Goal: Use online tool/utility: Utilize a website feature to perform a specific function

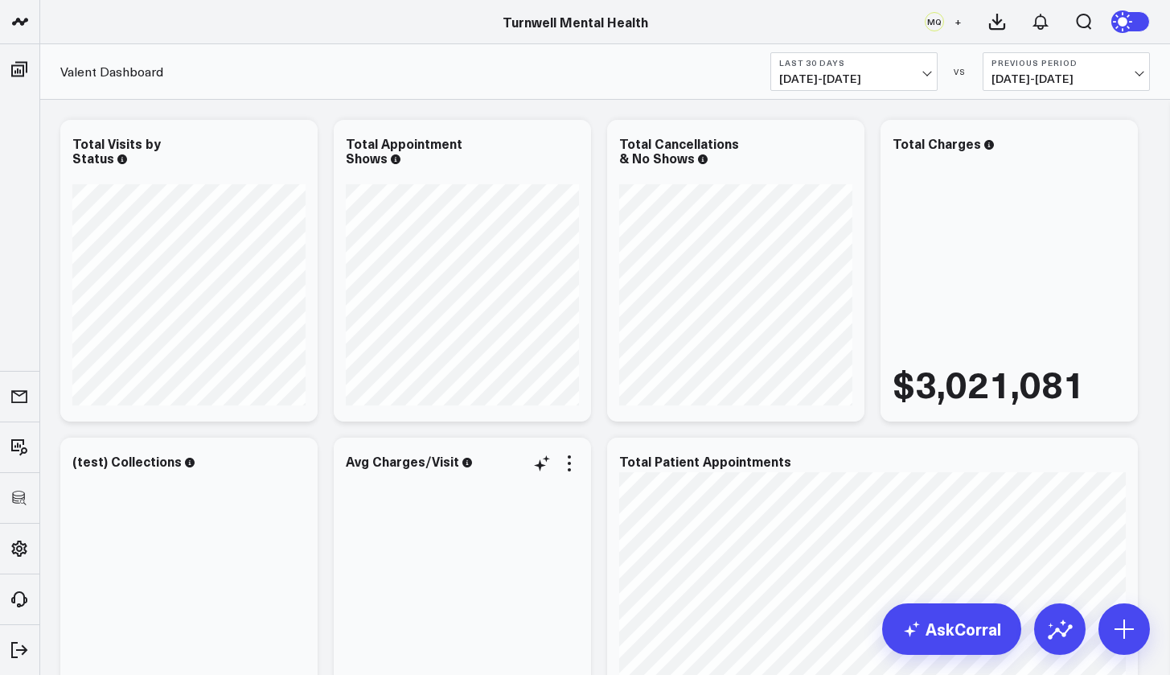
click at [572, 609] on div "$178.57" at bounding box center [462, 597] width 233 height 251
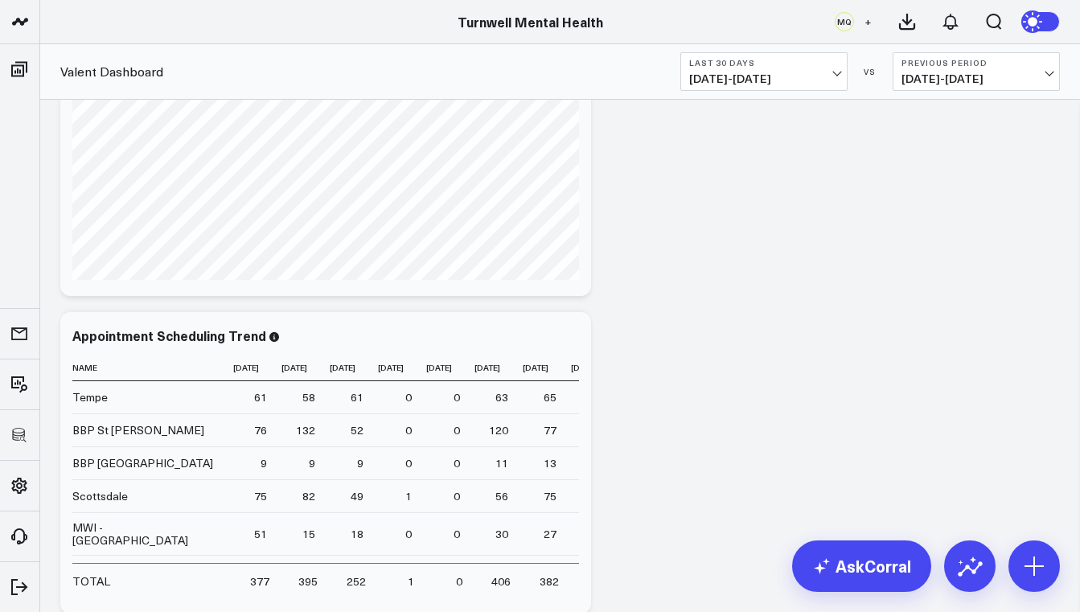
scroll to position [2456, 0]
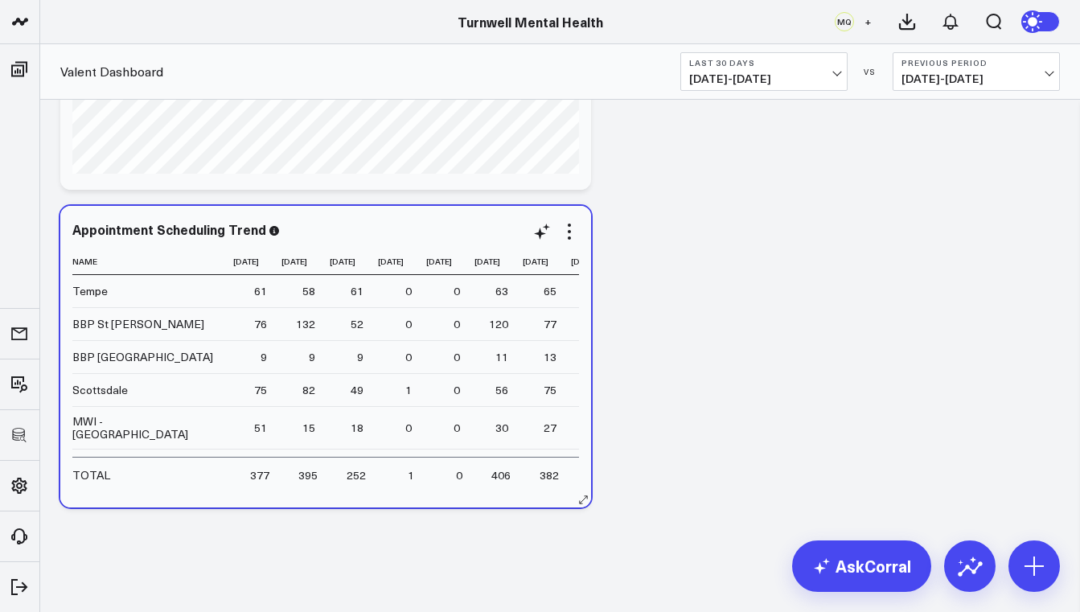
click at [341, 232] on div "Appointment Scheduling Trend" at bounding box center [325, 229] width 507 height 14
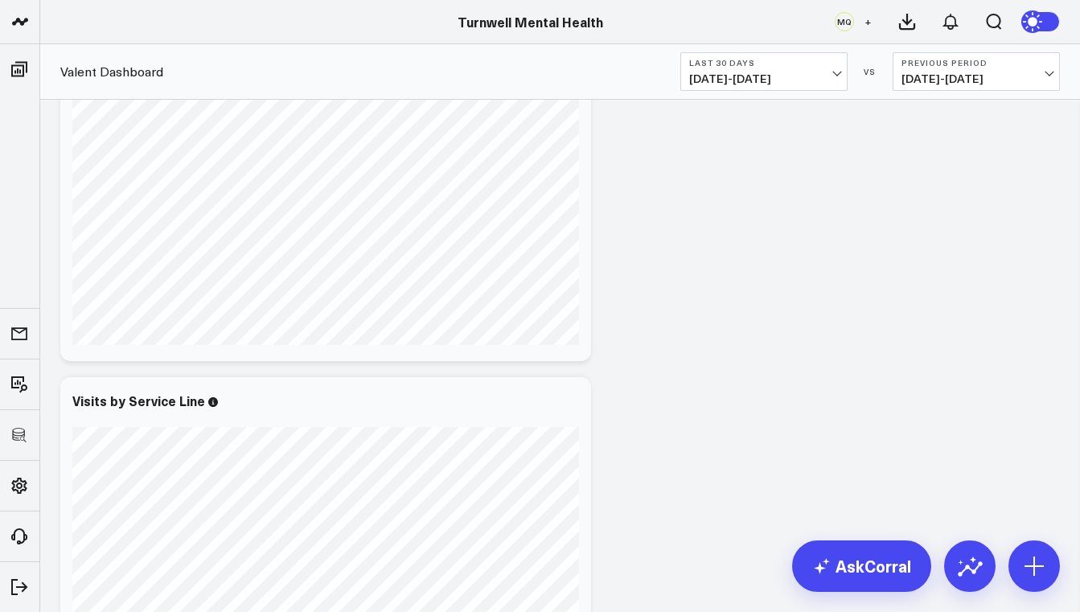
scroll to position [1213, 0]
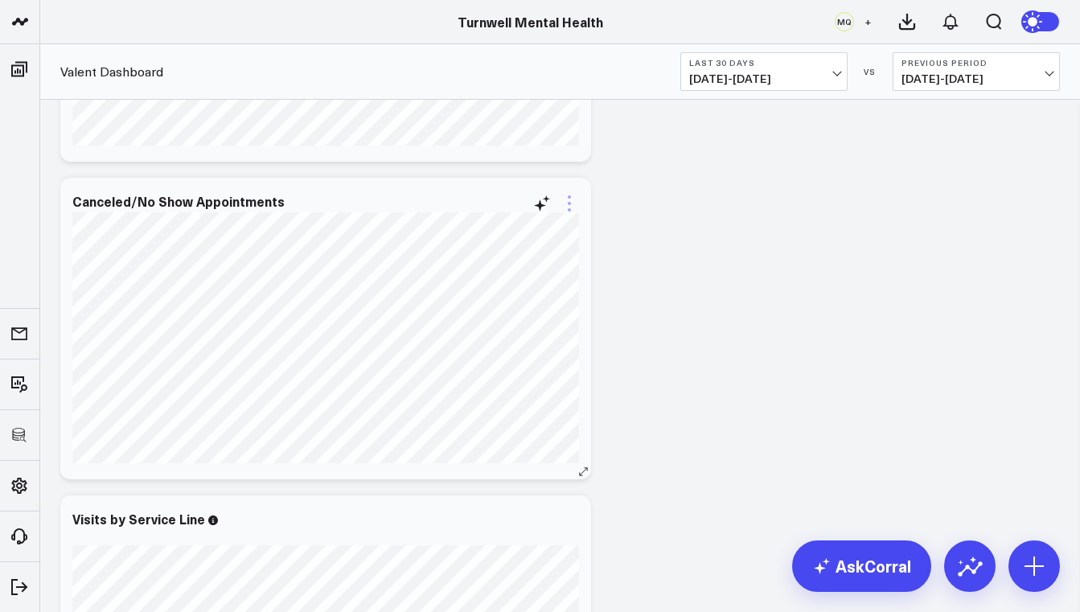
click at [566, 207] on icon at bounding box center [569, 203] width 19 height 19
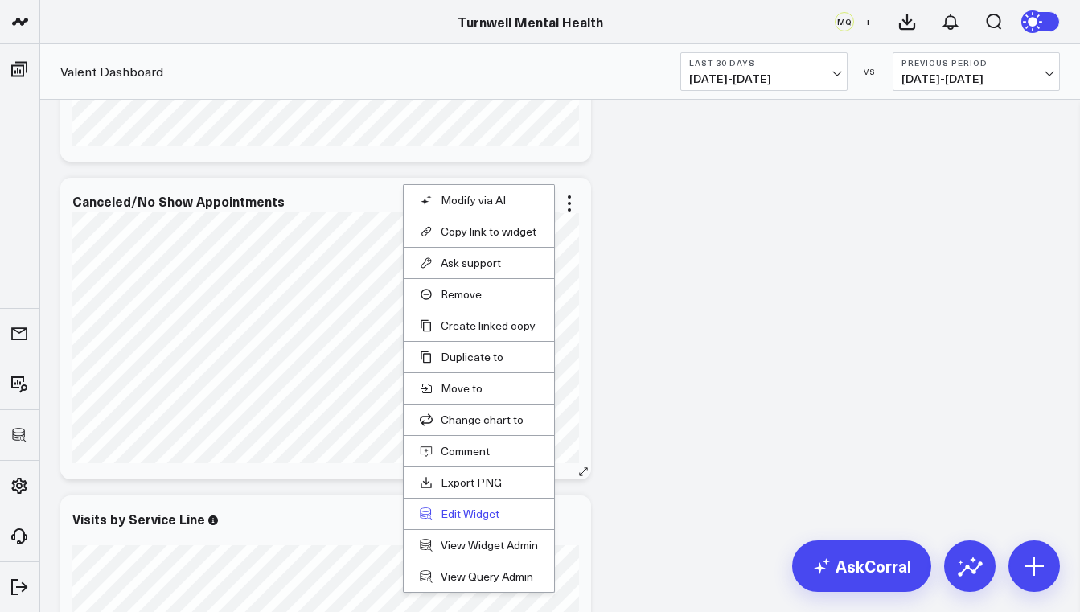
click at [495, 512] on button "Edit Widget" at bounding box center [479, 514] width 118 height 14
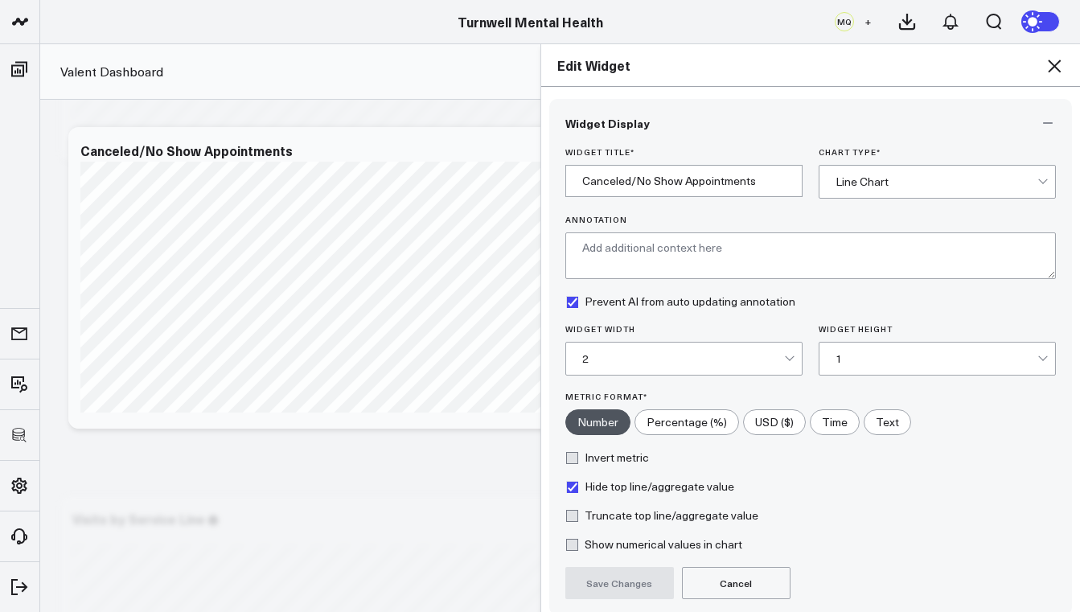
scroll to position [135, 0]
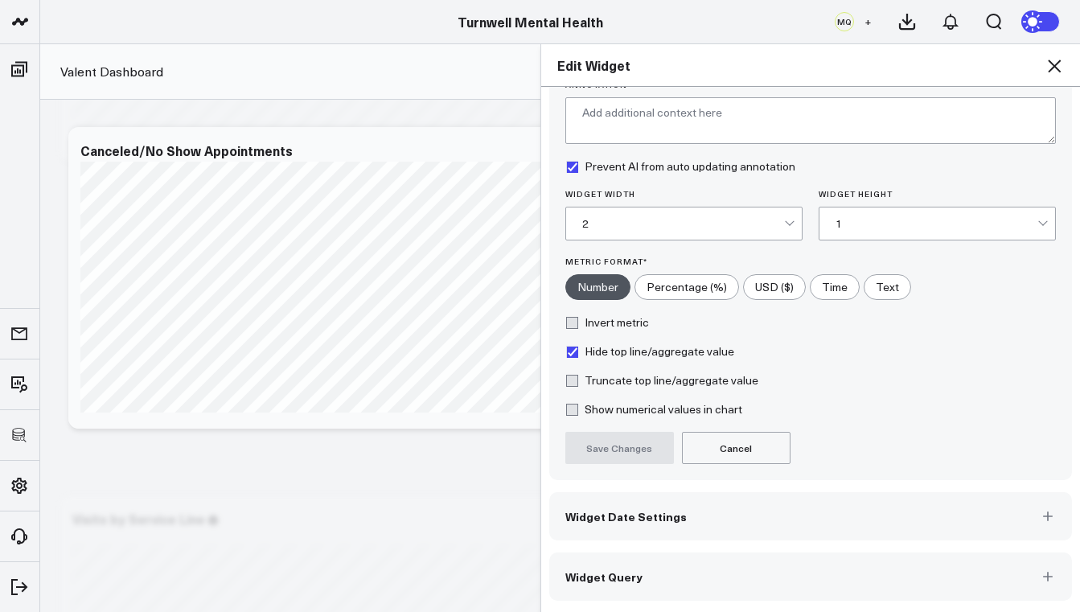
click at [684, 565] on button "Widget Query" at bounding box center [811, 577] width 524 height 48
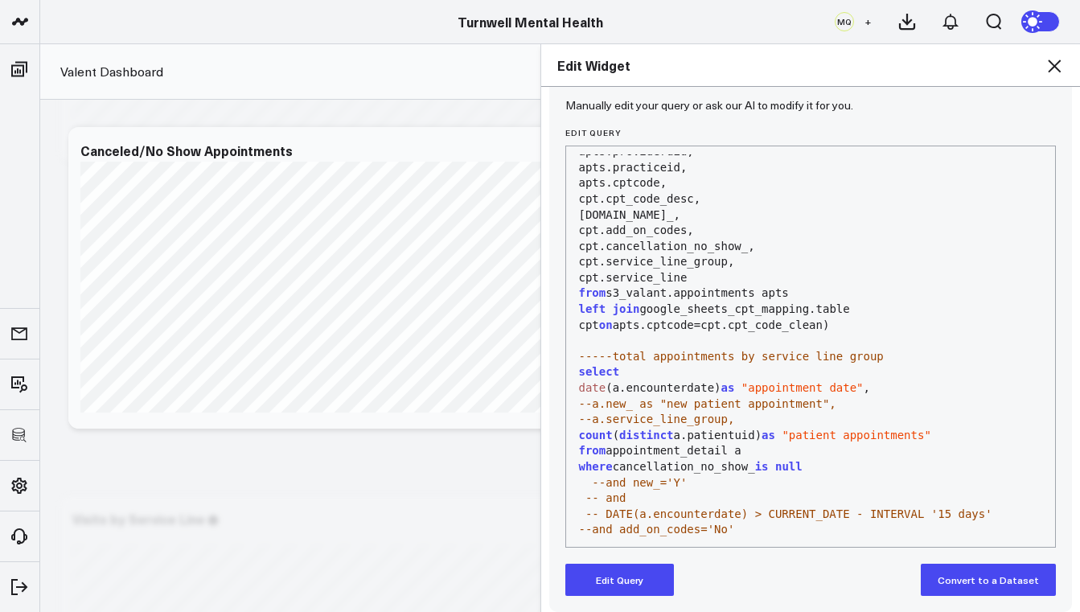
scroll to position [176, 0]
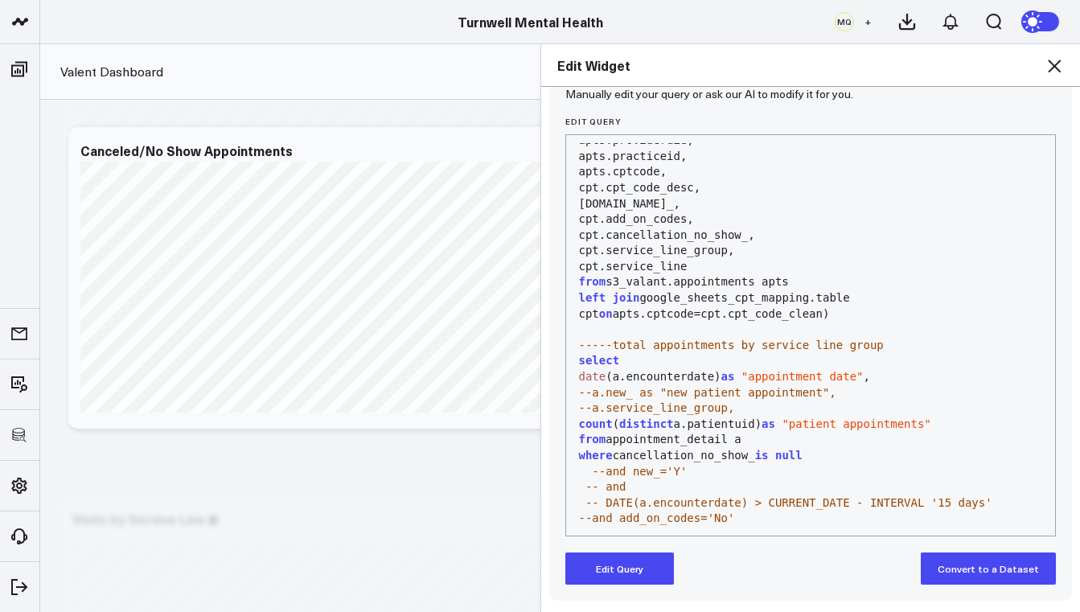
click at [1059, 69] on icon at bounding box center [1054, 65] width 19 height 19
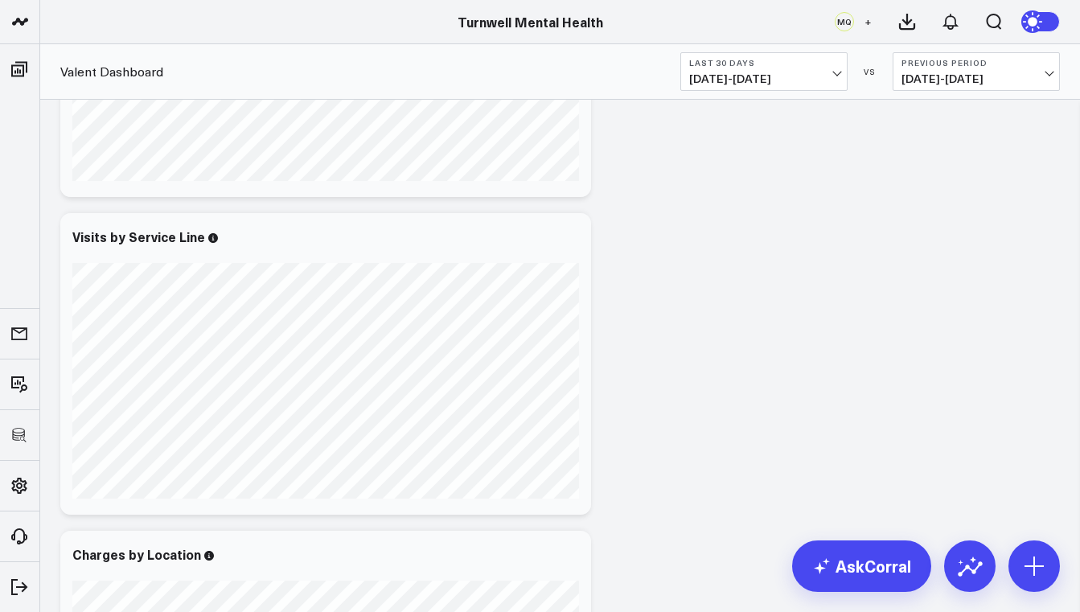
scroll to position [1162, 0]
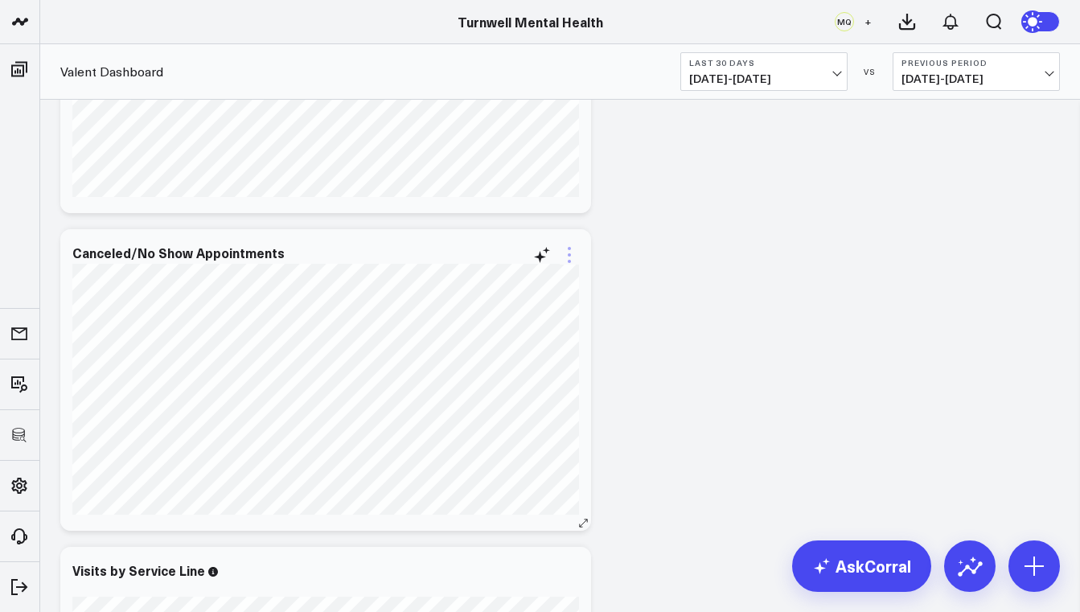
click at [568, 258] on icon at bounding box center [569, 254] width 19 height 19
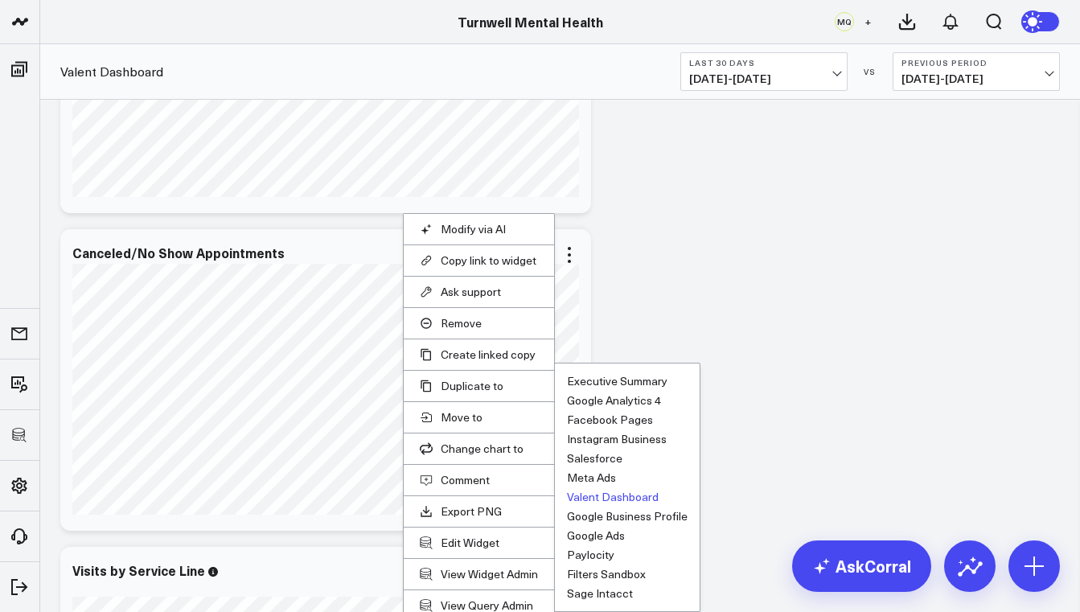
click at [636, 500] on button "Valent Dashboard" at bounding box center [613, 497] width 92 height 11
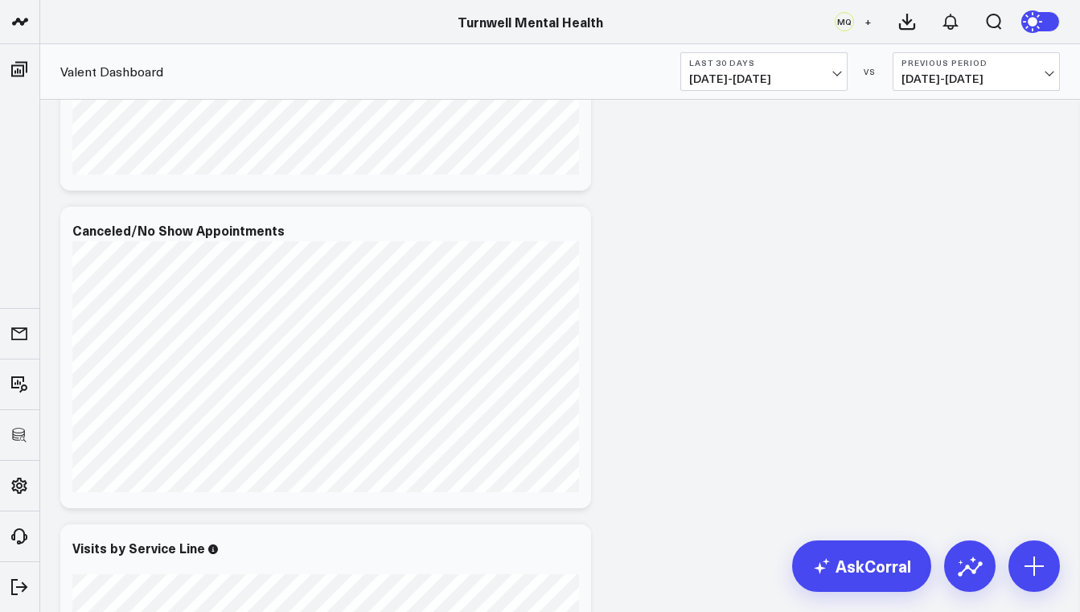
scroll to position [1505, 0]
click at [573, 230] on icon at bounding box center [569, 229] width 19 height 19
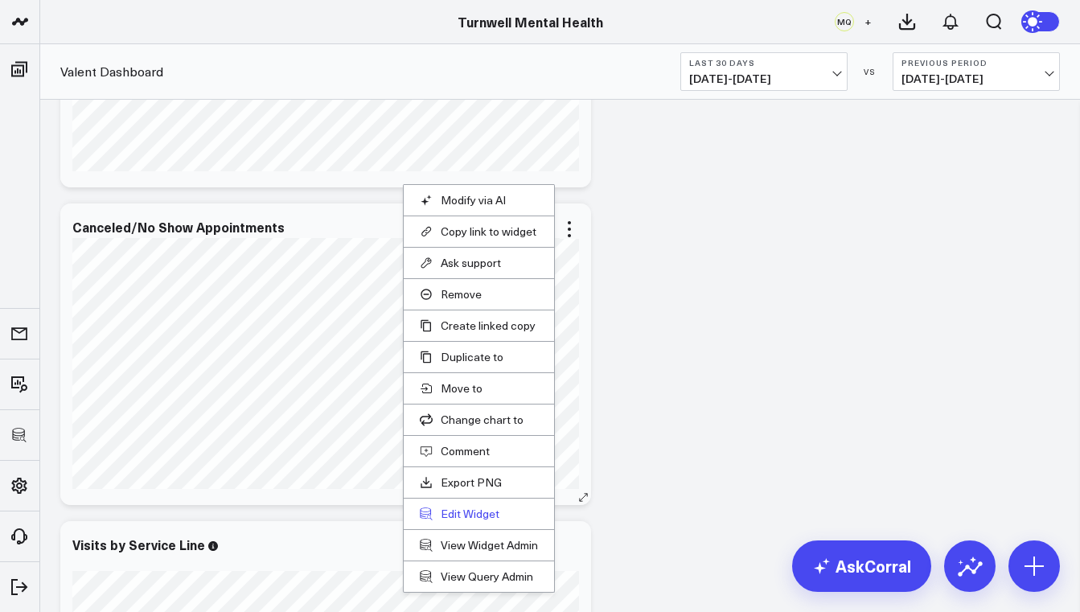
click at [473, 514] on button "Edit Widget" at bounding box center [479, 514] width 118 height 14
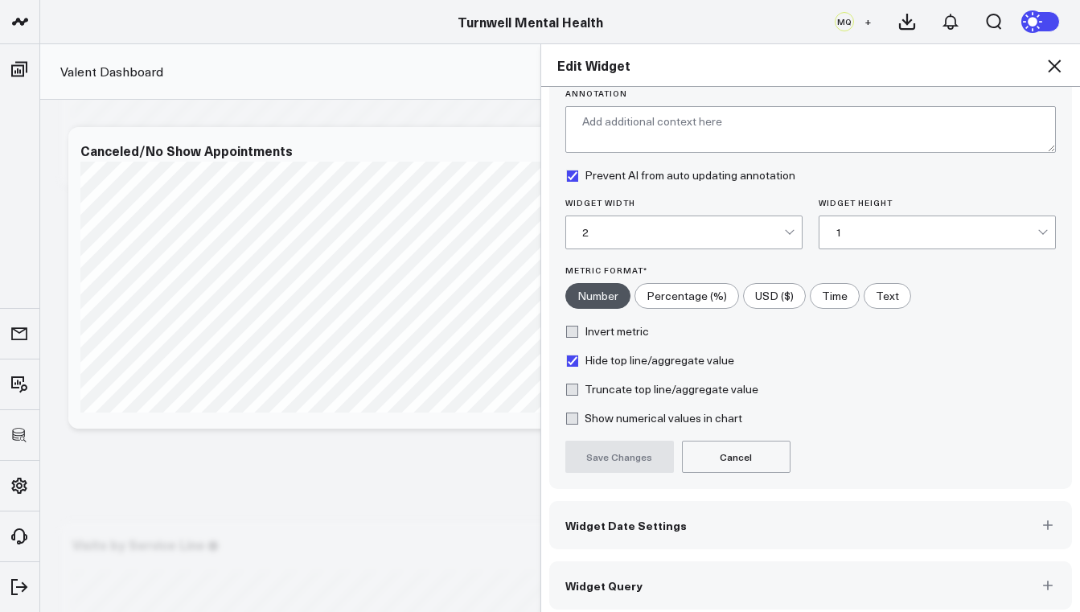
scroll to position [135, 0]
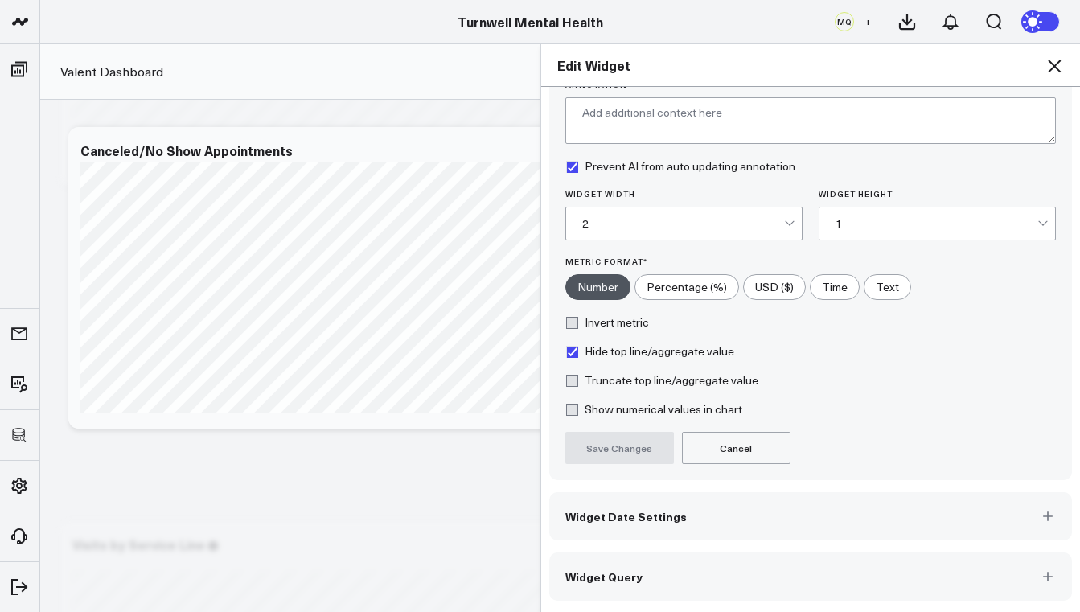
click at [763, 581] on button "Widget Query" at bounding box center [811, 577] width 524 height 48
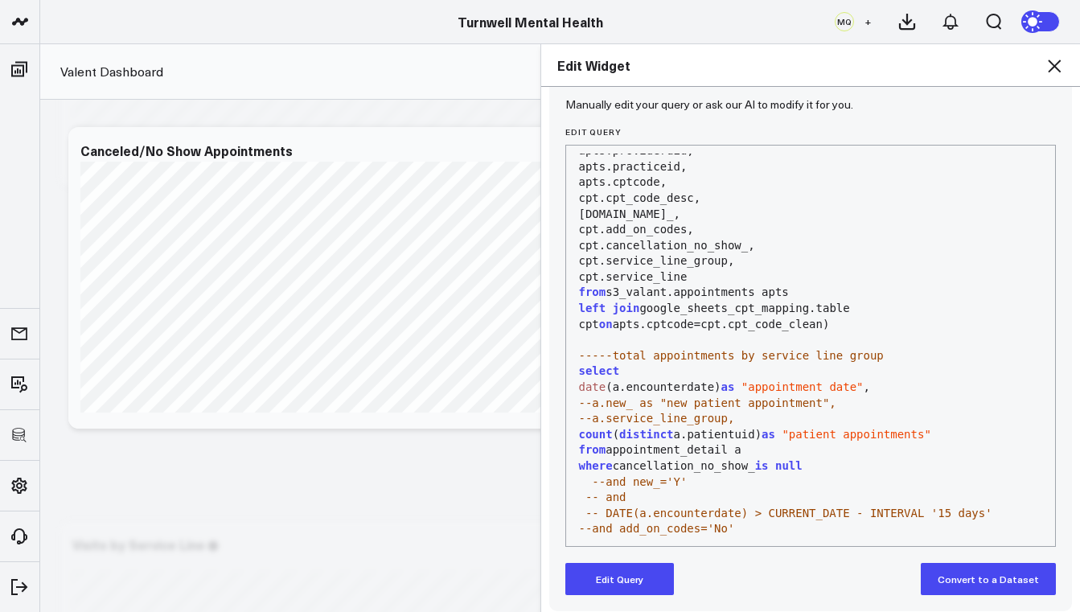
scroll to position [176, 0]
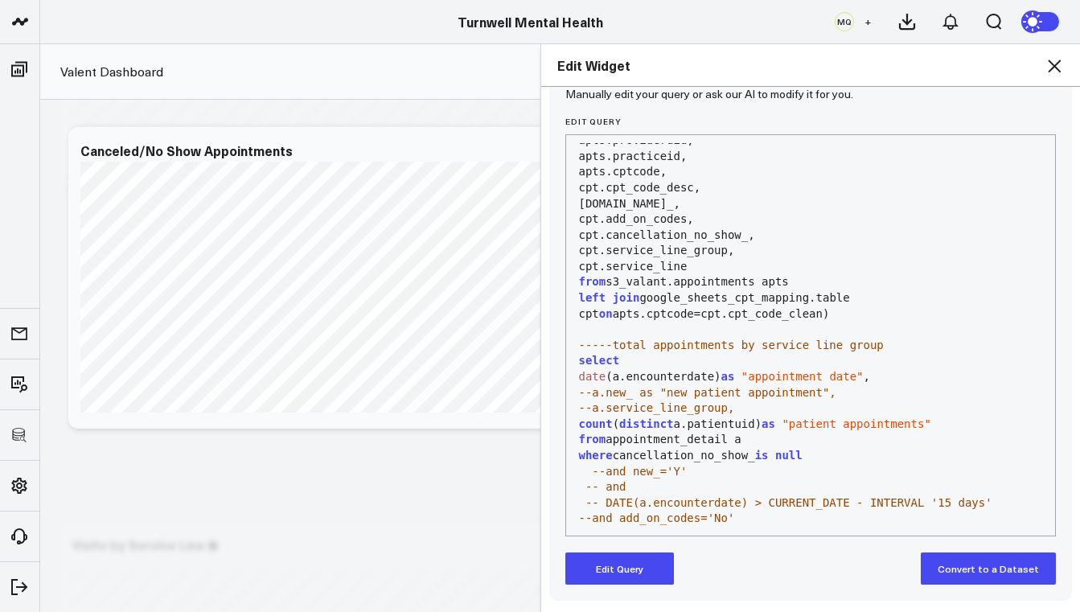
click at [676, 275] on div "from s3_valant.appointments apts" at bounding box center [811, 282] width 474 height 16
click at [587, 401] on span "--a.service_line_group," at bounding box center [657, 407] width 156 height 13
click at [648, 570] on button "Edit Query" at bounding box center [620, 569] width 109 height 32
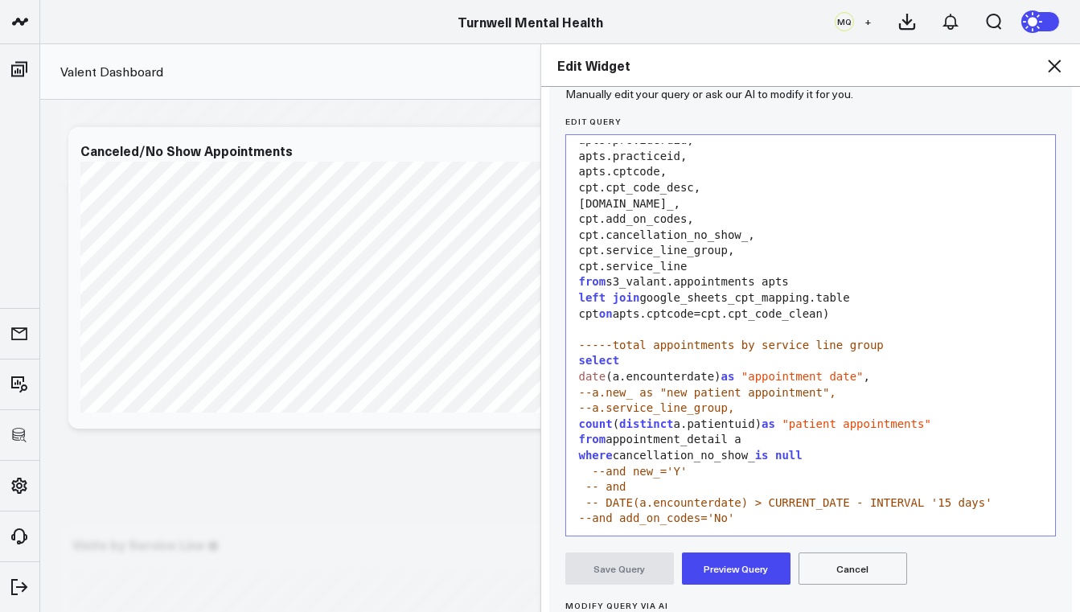
click at [586, 401] on span "--a.service_line_group," at bounding box center [657, 407] width 156 height 13
click at [646, 527] on div "group by 1" at bounding box center [811, 535] width 474 height 16
click at [732, 554] on button "Preview Query" at bounding box center [736, 569] width 109 height 32
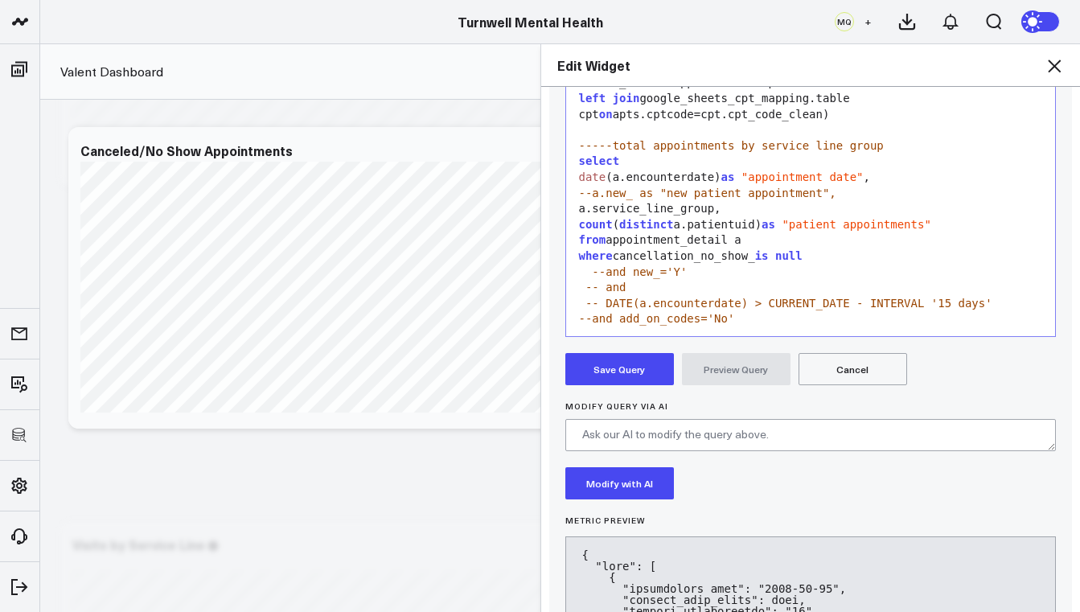
click at [592, 374] on button "Save Query" at bounding box center [620, 369] width 109 height 32
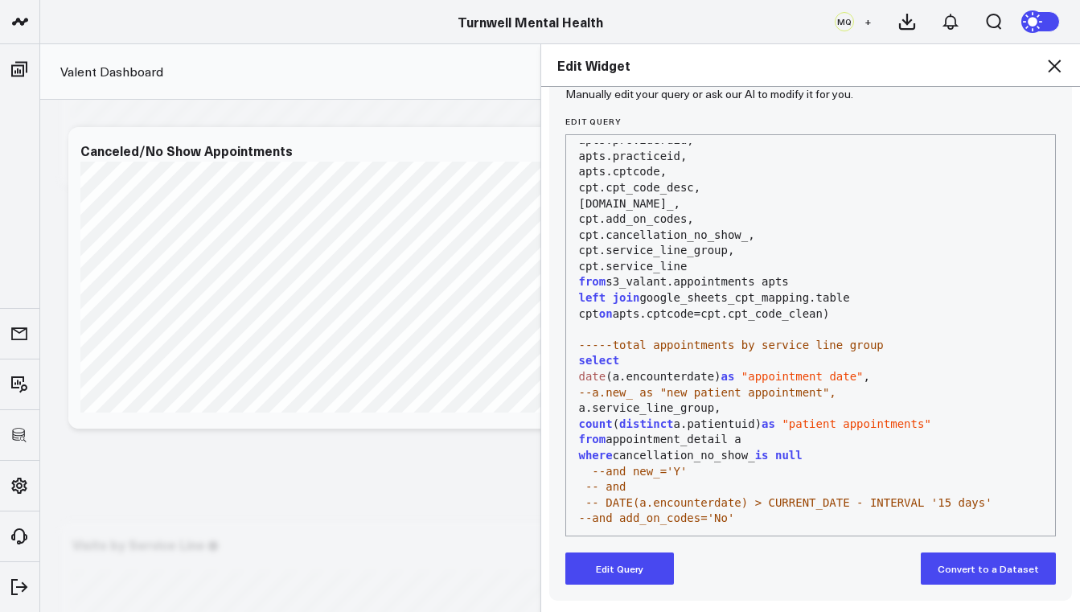
scroll to position [176, 0]
click at [1052, 68] on icon at bounding box center [1054, 66] width 13 height 13
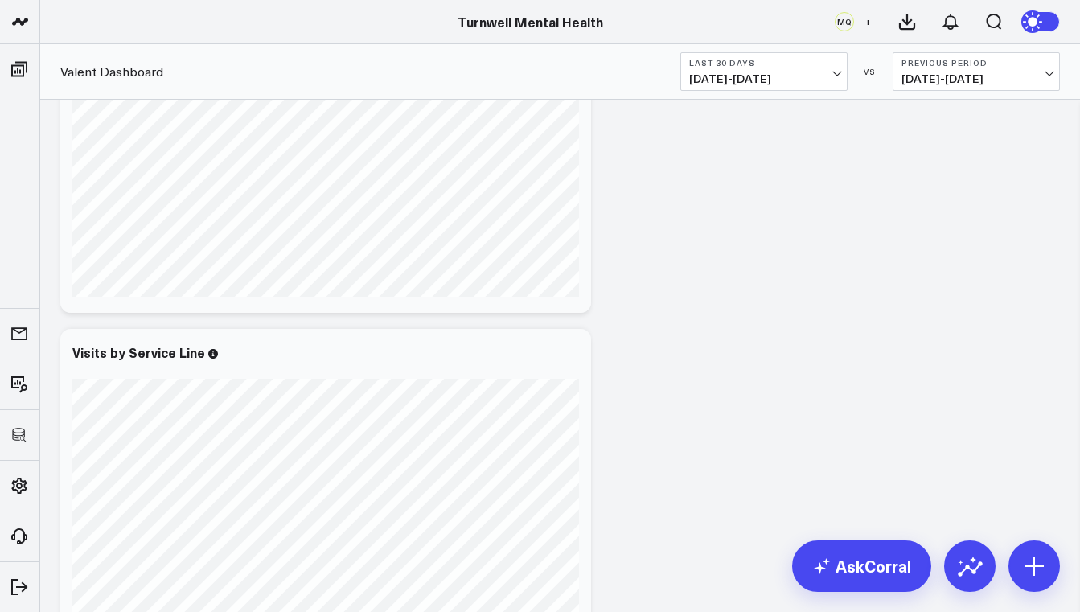
scroll to position [1375, 0]
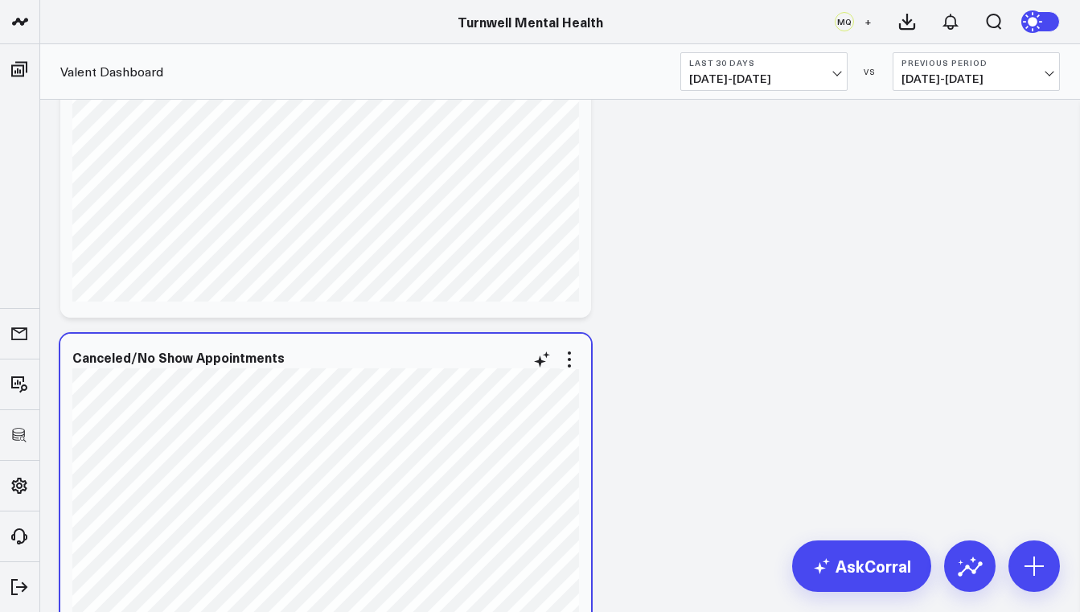
click at [459, 352] on div "Canceled/No Show Appointments" at bounding box center [325, 357] width 507 height 14
click at [508, 362] on div "Canceled/No Show Appointments" at bounding box center [325, 357] width 507 height 14
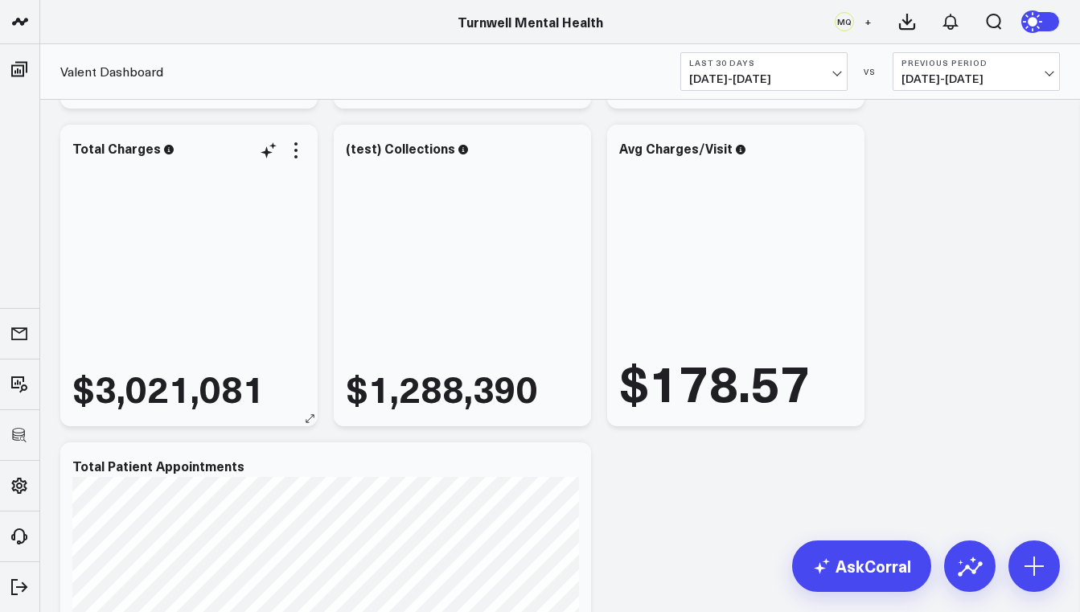
scroll to position [293, 0]
